Goal: Share content: Share content

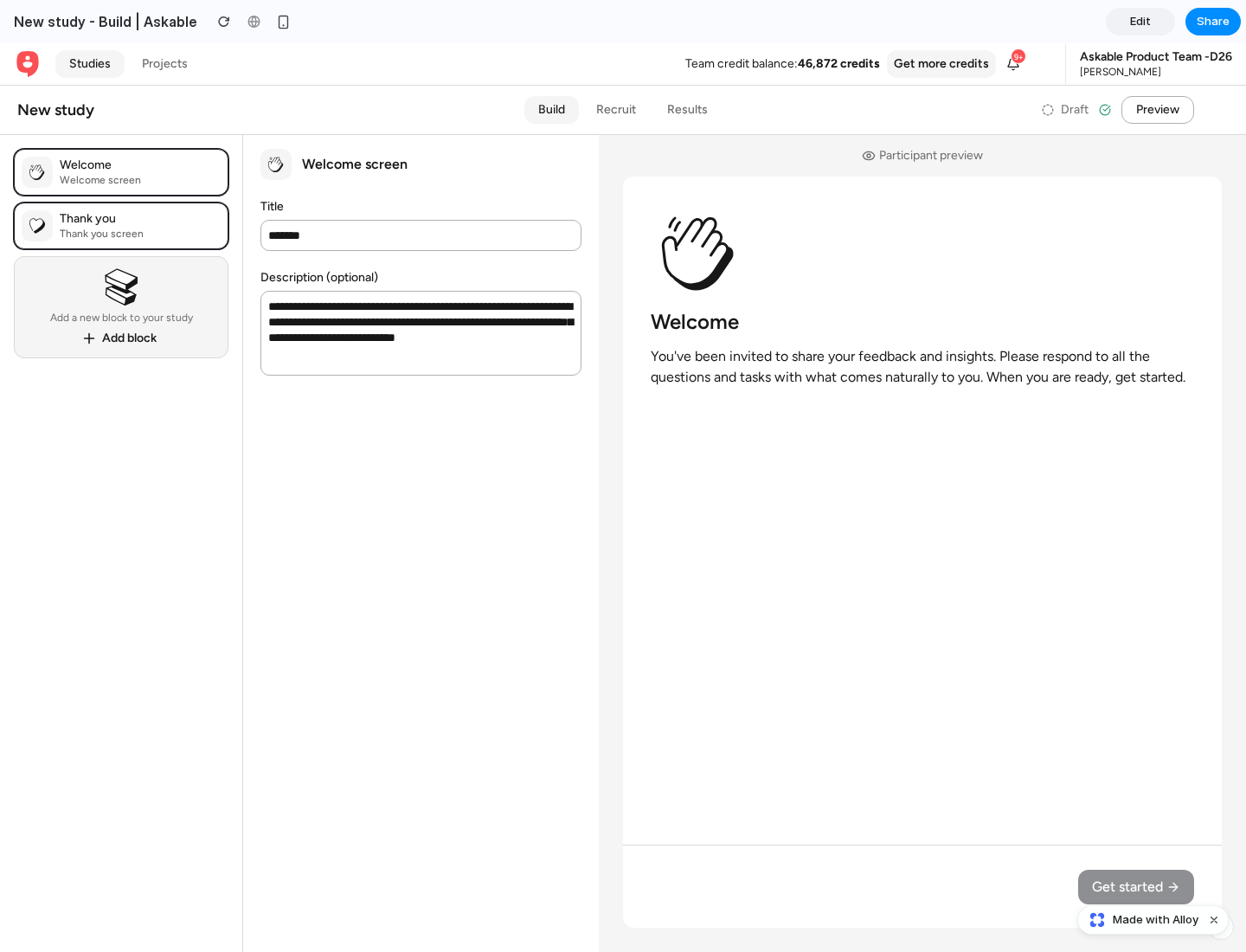
click at [1213, 21] on span "Share" at bounding box center [1213, 21] width 32 height 18
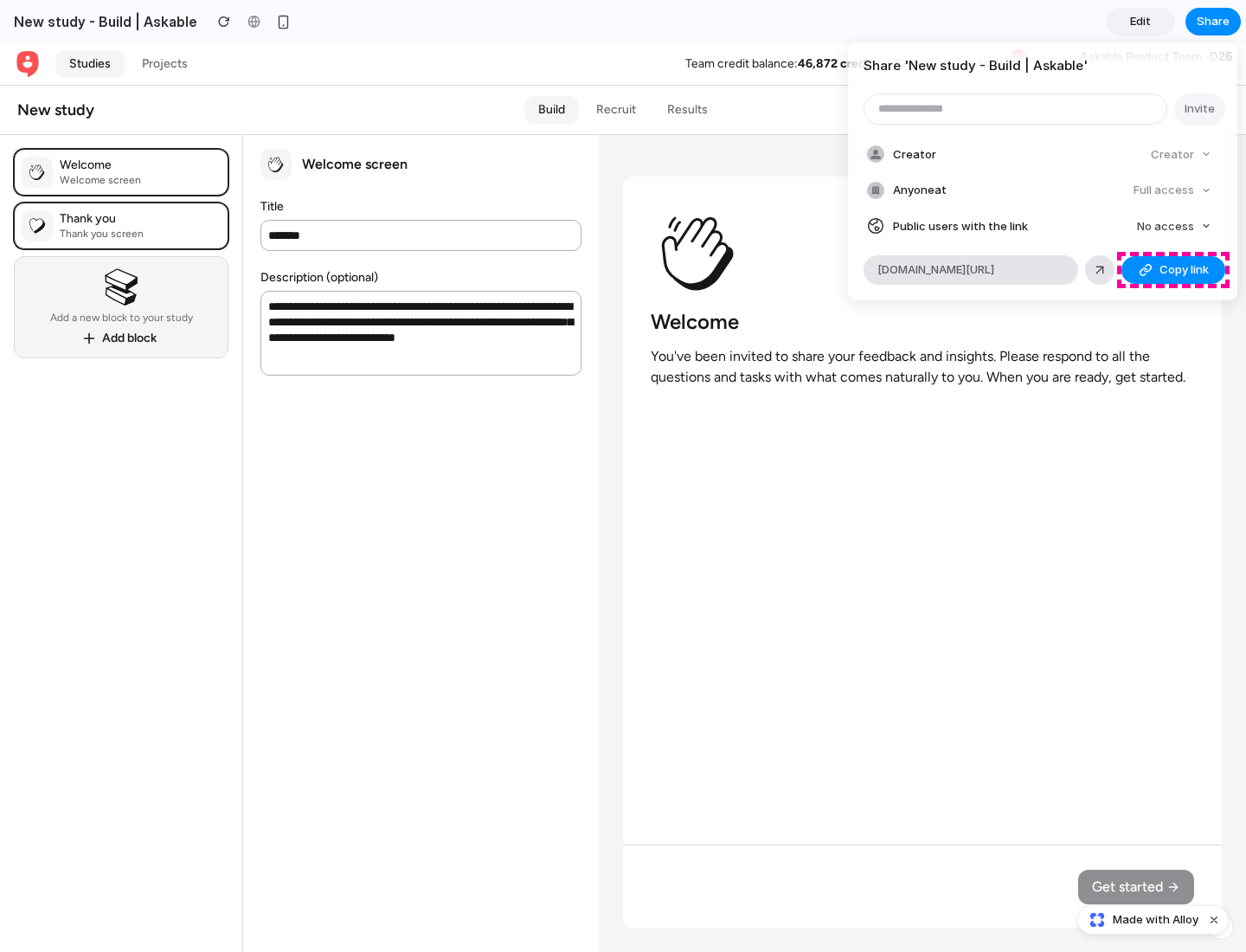
click at [1173, 270] on span "Copy link" at bounding box center [1183, 270] width 49 height 18
click at [1155, 920] on div "Share ' New study - Build | Askable ' Invite Creator Creator Anyone at Full acc…" at bounding box center [623, 476] width 1246 height 952
